Goal: Task Accomplishment & Management: Manage account settings

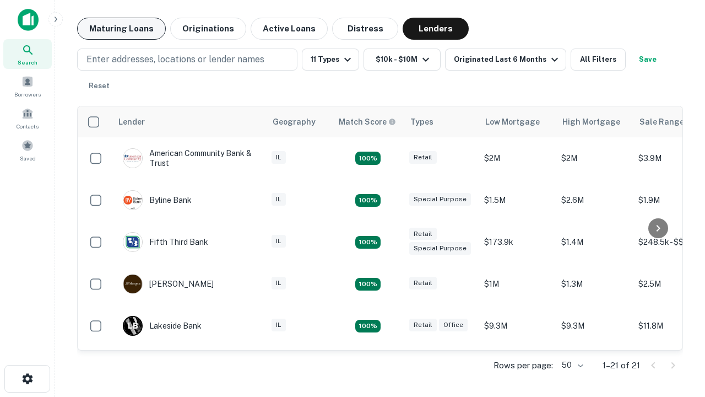
click at [121, 29] on button "Maturing Loans" at bounding box center [121, 29] width 89 height 22
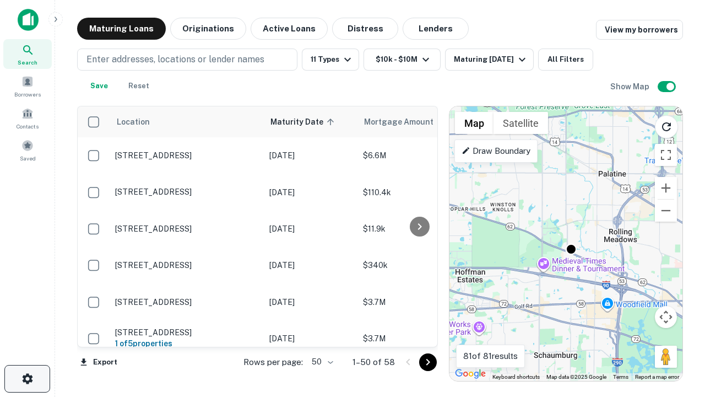
click at [27, 379] on icon "button" at bounding box center [27, 378] width 13 height 13
